Goal: Transaction & Acquisition: Obtain resource

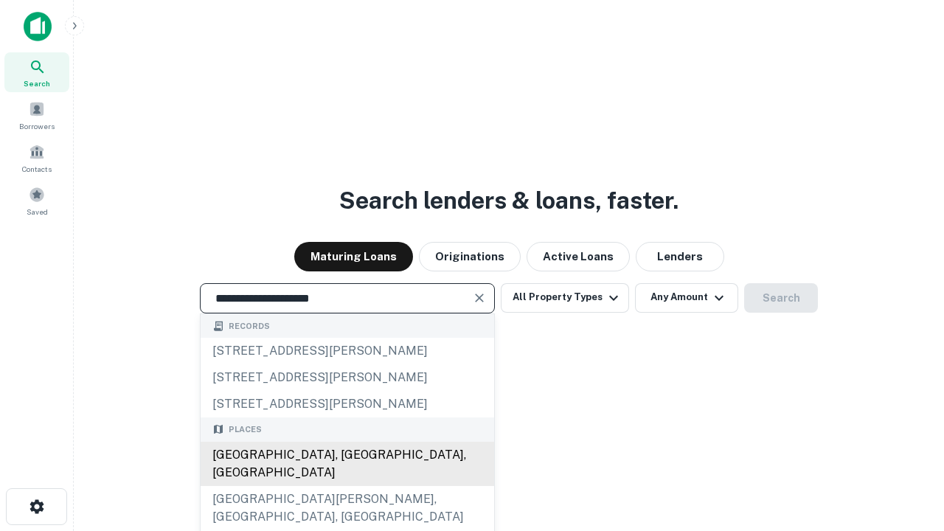
click at [346, 486] on div "Santa Monica, CA, USA" at bounding box center [347, 464] width 293 height 44
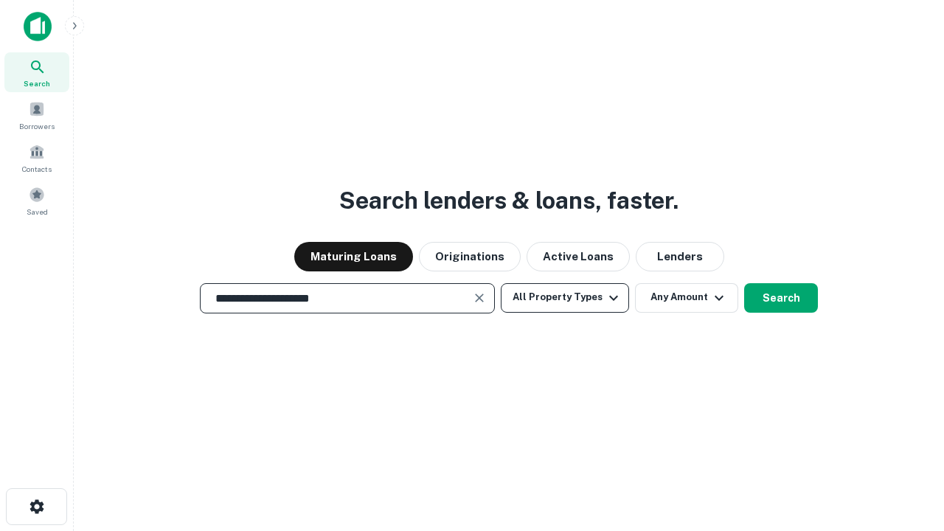
type input "**********"
click at [565, 297] on button "All Property Types" at bounding box center [565, 297] width 128 height 29
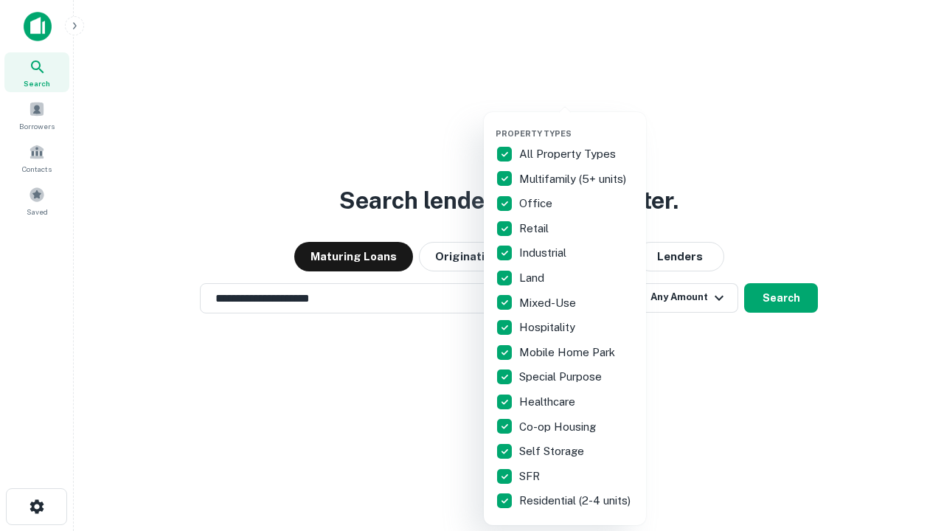
click at [576, 124] on button "button" at bounding box center [576, 124] width 162 height 1
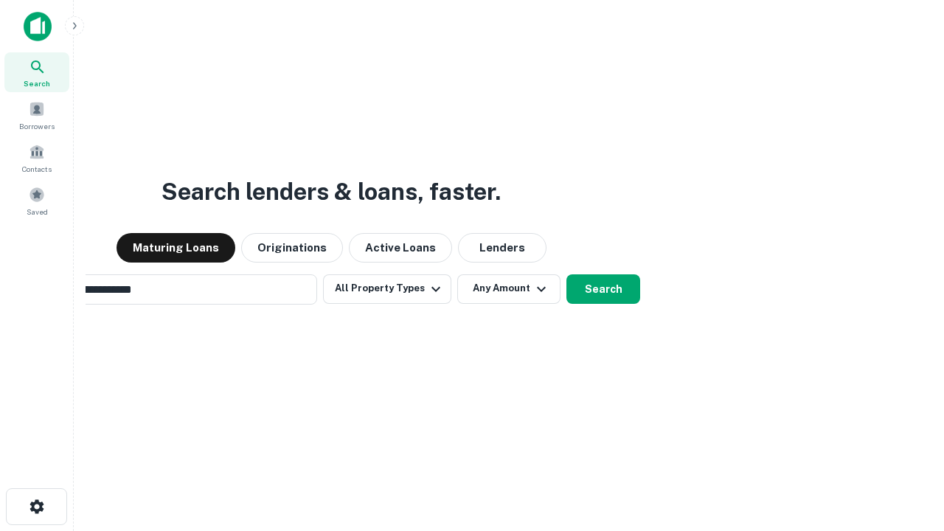
scroll to position [23, 0]
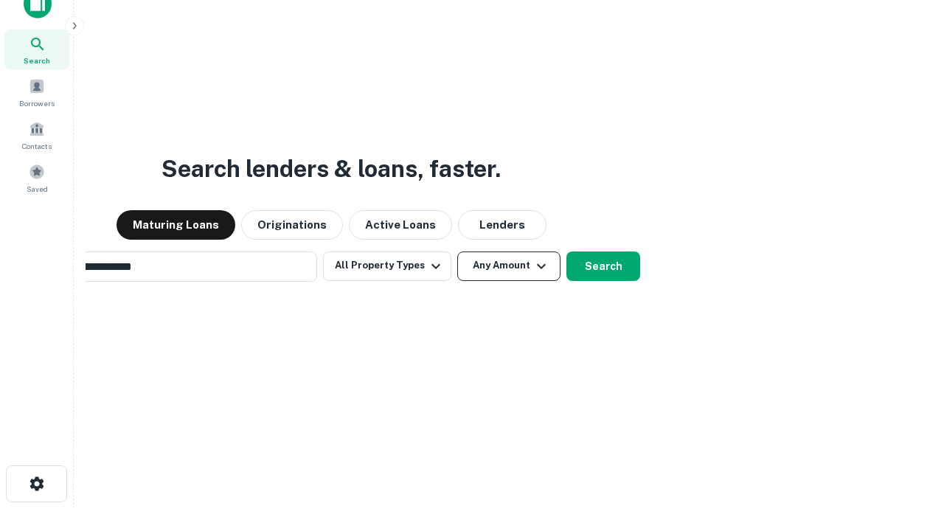
click at [457, 251] on button "Any Amount" at bounding box center [508, 265] width 103 height 29
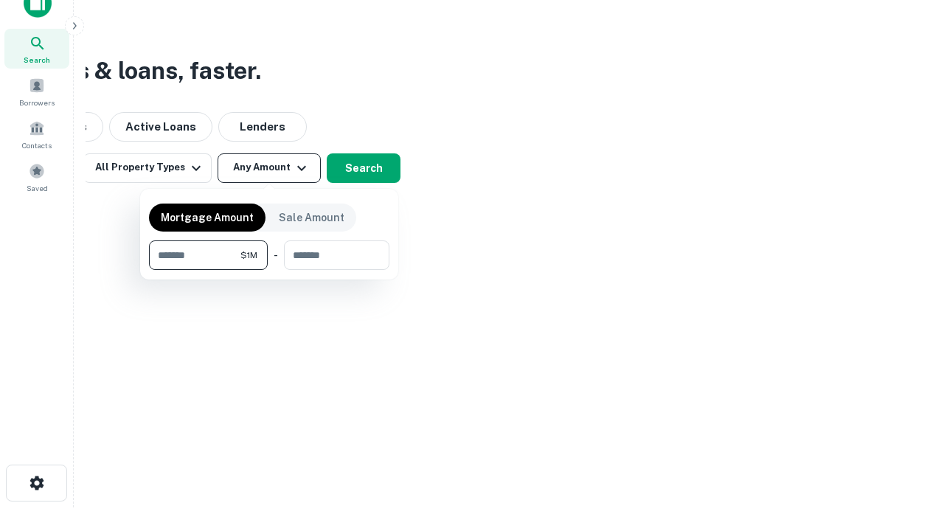
type input "*******"
click at [269, 270] on button "button" at bounding box center [269, 270] width 240 height 1
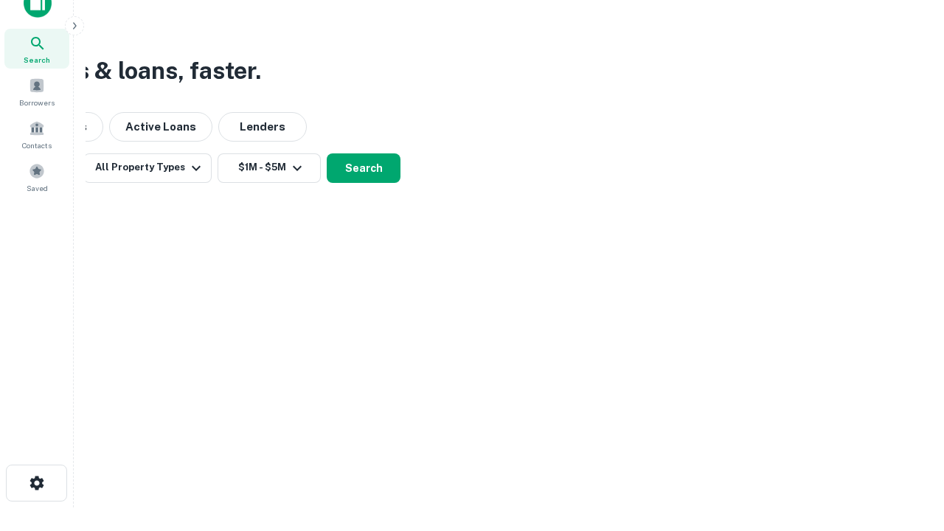
scroll to position [23, 0]
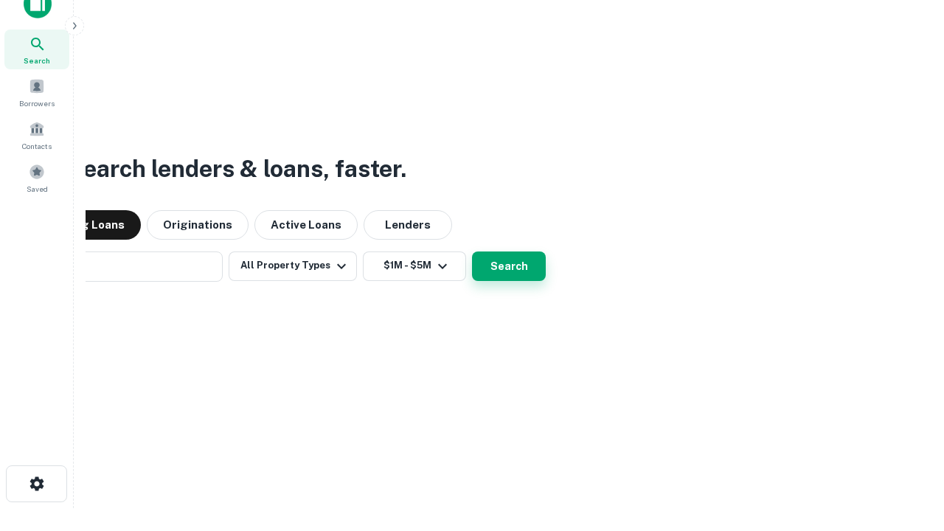
click at [472, 251] on button "Search" at bounding box center [509, 265] width 74 height 29
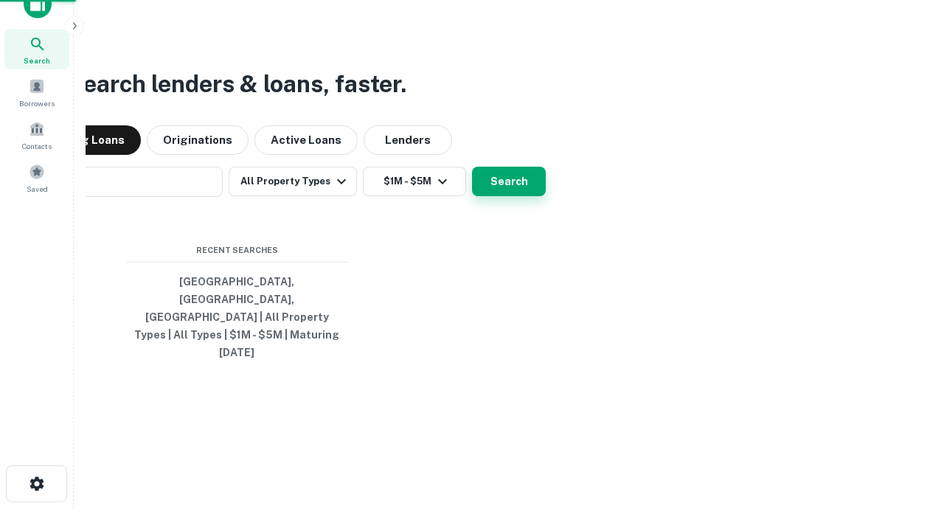
scroll to position [24, 0]
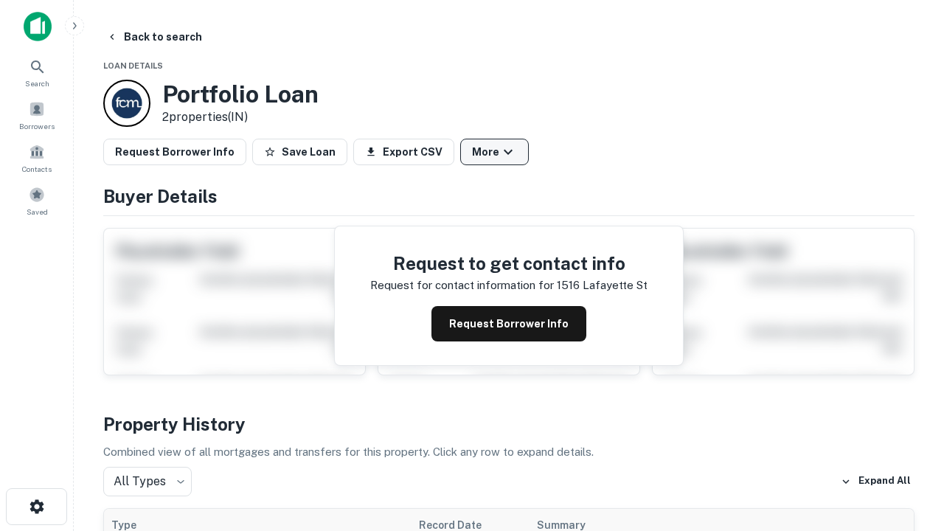
click at [494, 152] on button "More" at bounding box center [494, 152] width 69 height 27
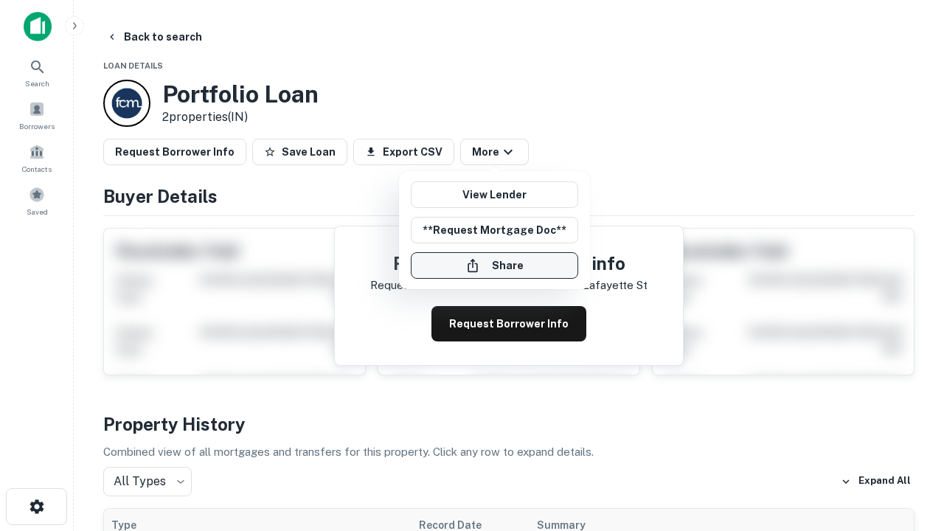
click at [494, 265] on button "Share" at bounding box center [494, 265] width 167 height 27
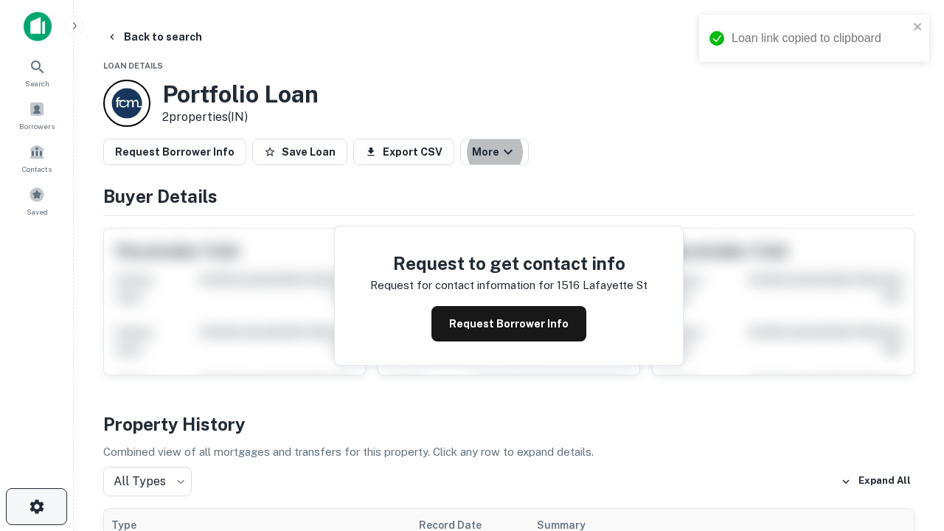
click at [36, 506] on icon "button" at bounding box center [37, 507] width 18 height 18
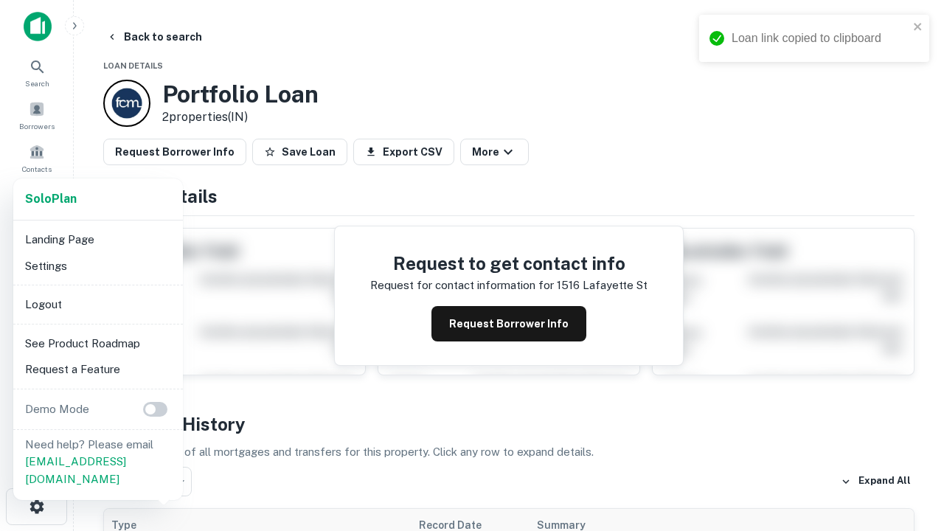
click at [97, 304] on li "Logout" at bounding box center [98, 304] width 158 height 27
